Goal: Task Accomplishment & Management: Manage account settings

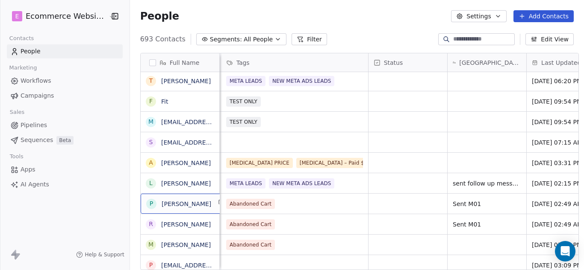
scroll to position [0, 0]
click at [274, 40] on icon "button" at bounding box center [277, 38] width 7 height 7
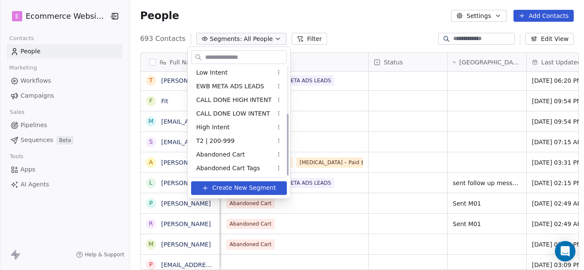
scroll to position [85, 0]
click at [242, 154] on div "Abandoned Cart" at bounding box center [239, 154] width 96 height 14
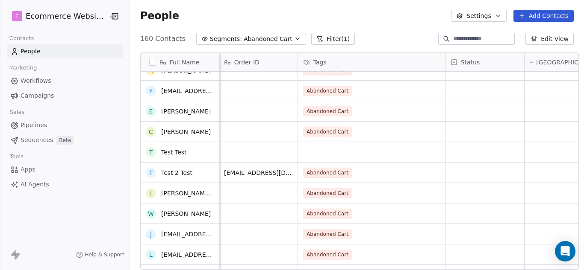
scroll to position [0, 0]
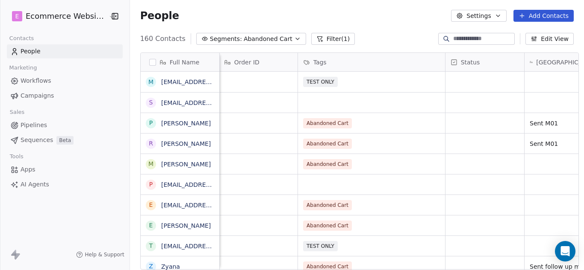
click at [453, 40] on input at bounding box center [483, 39] width 60 height 9
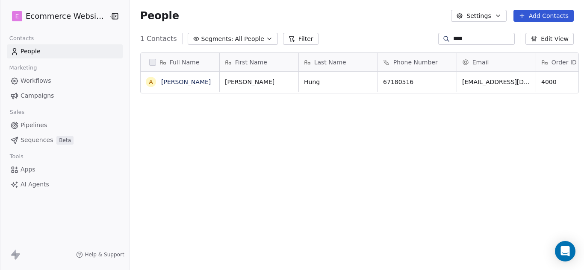
scroll to position [2, 0]
drag, startPoint x: 442, startPoint y: 157, endPoint x: 467, endPoint y: 160, distance: 25.4
click at [467, 161] on div "Full Name A [PERSON_NAME] First Name Last Name Phone Number Email Order ID Tags…" at bounding box center [357, 165] width 454 height 238
drag, startPoint x: 514, startPoint y: 86, endPoint x: 503, endPoint y: 86, distance: 10.7
drag, startPoint x: 500, startPoint y: 107, endPoint x: 477, endPoint y: 115, distance: 24.7
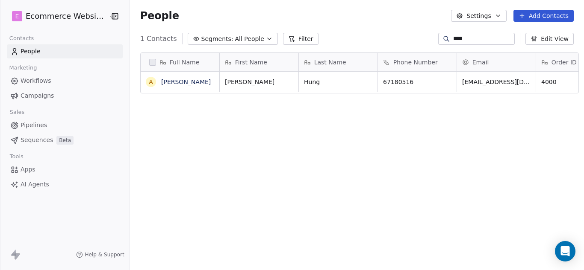
click at [477, 115] on div "Full Name A [PERSON_NAME] First Name Last Name Phone Number Email Order ID Tags…" at bounding box center [357, 165] width 454 height 238
click at [232, 113] on div "Full Name A [PERSON_NAME] First Name Last Name Phone Number Email Order ID Tags…" at bounding box center [357, 165] width 454 height 238
click at [455, 37] on input "****" at bounding box center [483, 39] width 60 height 9
type input "*"
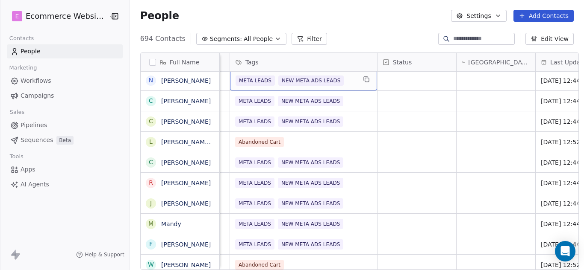
scroll to position [1066, 0]
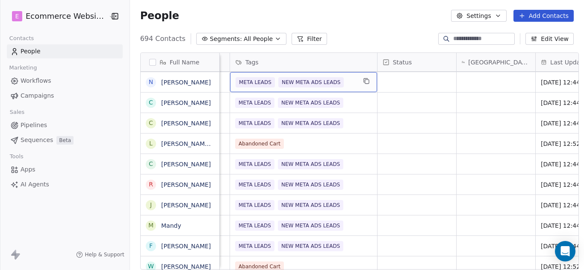
click at [274, 40] on icon "button" at bounding box center [277, 38] width 7 height 7
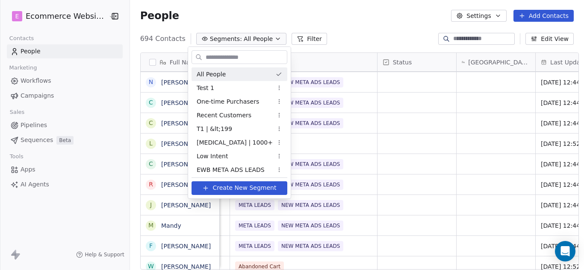
click at [265, 40] on html "E Ecommerce Website Builder Contacts People Marketing Workflows Campaigns Sales…" at bounding box center [292, 135] width 584 height 270
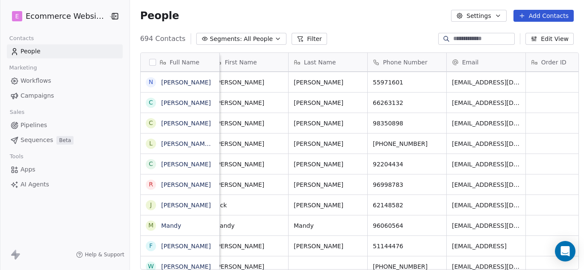
scroll to position [0, 0]
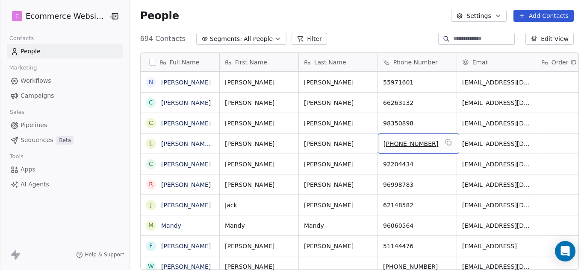
drag, startPoint x: 379, startPoint y: 144, endPoint x: 387, endPoint y: 140, distance: 8.8
click at [419, 144] on span "[PHONE_NUMBER]" at bounding box center [410, 144] width 55 height 9
click at [417, 144] on span "[PHONE_NUMBER]" at bounding box center [410, 144] width 55 height 9
drag, startPoint x: 418, startPoint y: 144, endPoint x: 384, endPoint y: 147, distance: 34.3
click at [384, 147] on span "[PHONE_NUMBER]" at bounding box center [410, 144] width 55 height 9
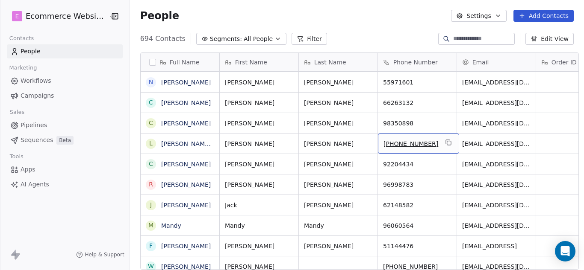
click at [378, 142] on div "[PHONE_NUMBER]" at bounding box center [418, 144] width 81 height 20
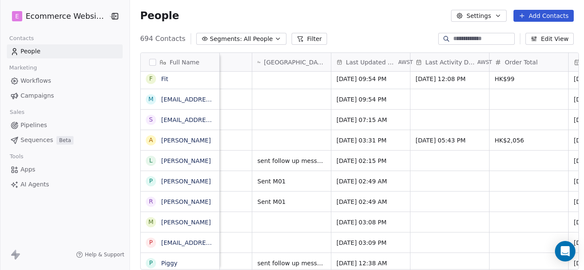
click at [299, 61] on span "[GEOGRAPHIC_DATA] Status/Many Contacts" at bounding box center [295, 62] width 62 height 9
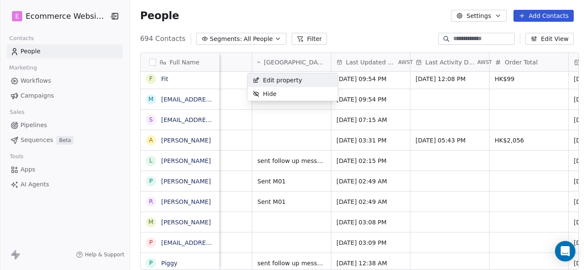
click at [299, 61] on html "E Ecommerce Website Builder Contacts People Marketing Workflows Campaigns Sales…" at bounding box center [292, 135] width 584 height 270
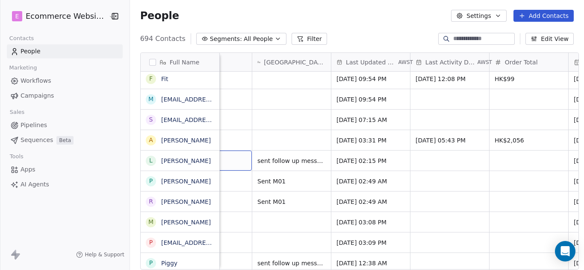
scroll to position [0, 543]
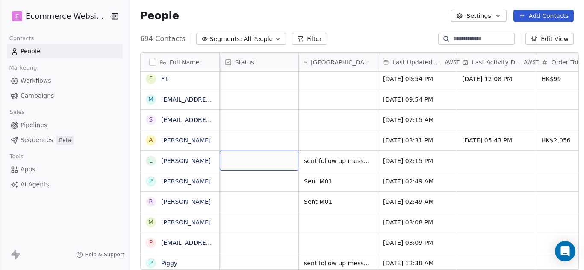
drag, startPoint x: 231, startPoint y: 158, endPoint x: 238, endPoint y: 158, distance: 6.8
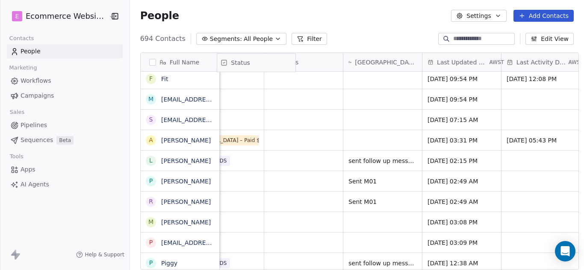
scroll to position [0, 480]
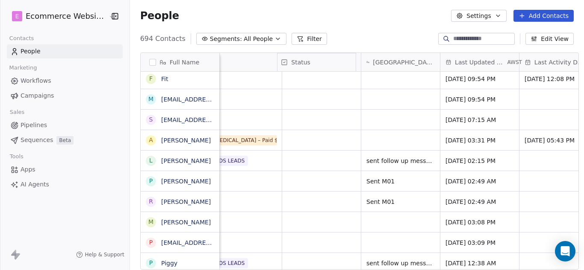
drag, startPoint x: 246, startPoint y: 59, endPoint x: 256, endPoint y: 62, distance: 10.6
click at [255, 62] on div "Full Name J [PERSON_NAME] K [PERSON_NAME] K [PERSON_NAME] T [PERSON_NAME] F Fit…" at bounding box center [359, 161] width 437 height 217
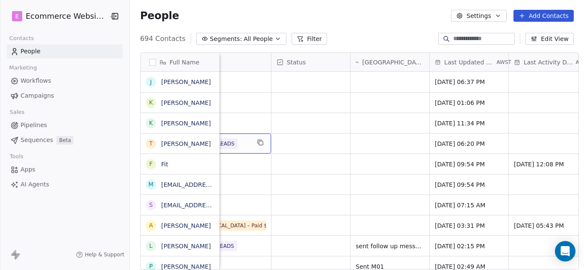
scroll to position [0, 496]
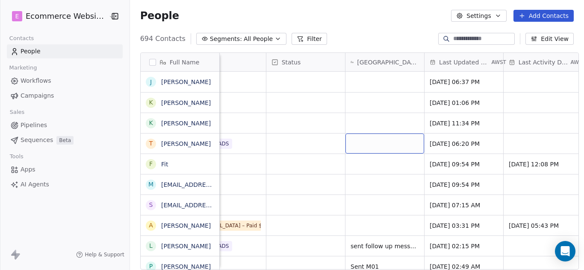
click at [384, 146] on div "grid" at bounding box center [384, 144] width 79 height 20
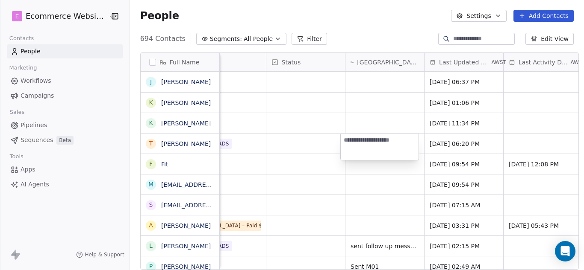
click at [369, 141] on textarea at bounding box center [379, 147] width 78 height 26
click at [312, 149] on html "E Ecommerce Website Builder Contacts People Marketing Workflows Campaigns Sales…" at bounding box center [292, 135] width 584 height 270
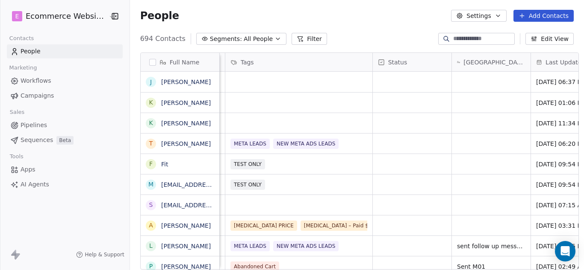
scroll to position [0, 393]
